Goal: Task Accomplishment & Management: Use online tool/utility

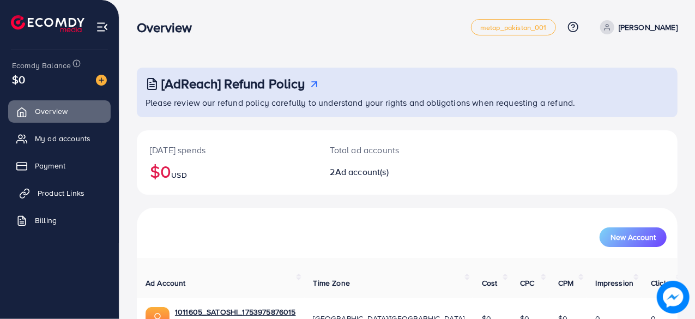
click at [76, 195] on span "Product Links" at bounding box center [61, 193] width 47 height 11
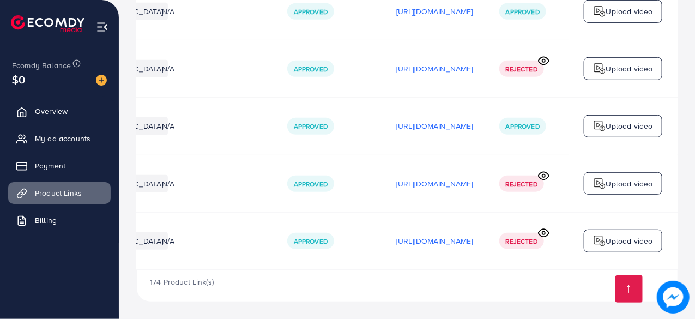
scroll to position [0, 323]
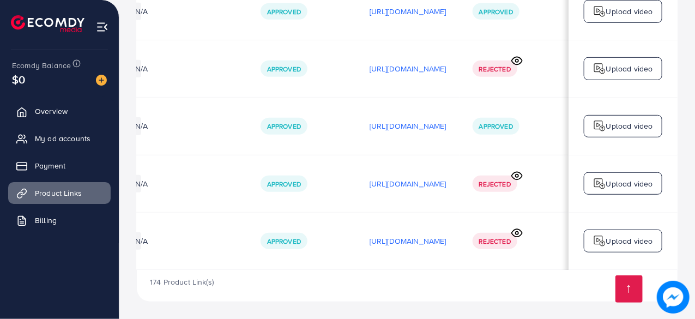
click at [516, 232] on circle at bounding box center [517, 233] width 3 height 3
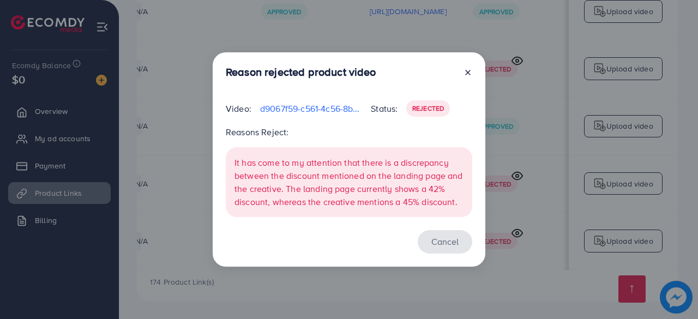
click at [436, 250] on button "Cancel" at bounding box center [445, 241] width 55 height 23
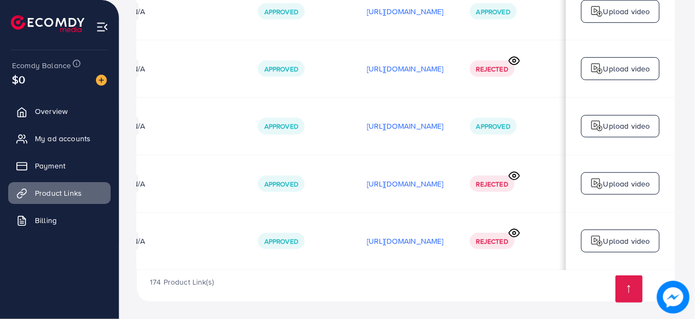
scroll to position [0, 322]
